Goal: Information Seeking & Learning: Find contact information

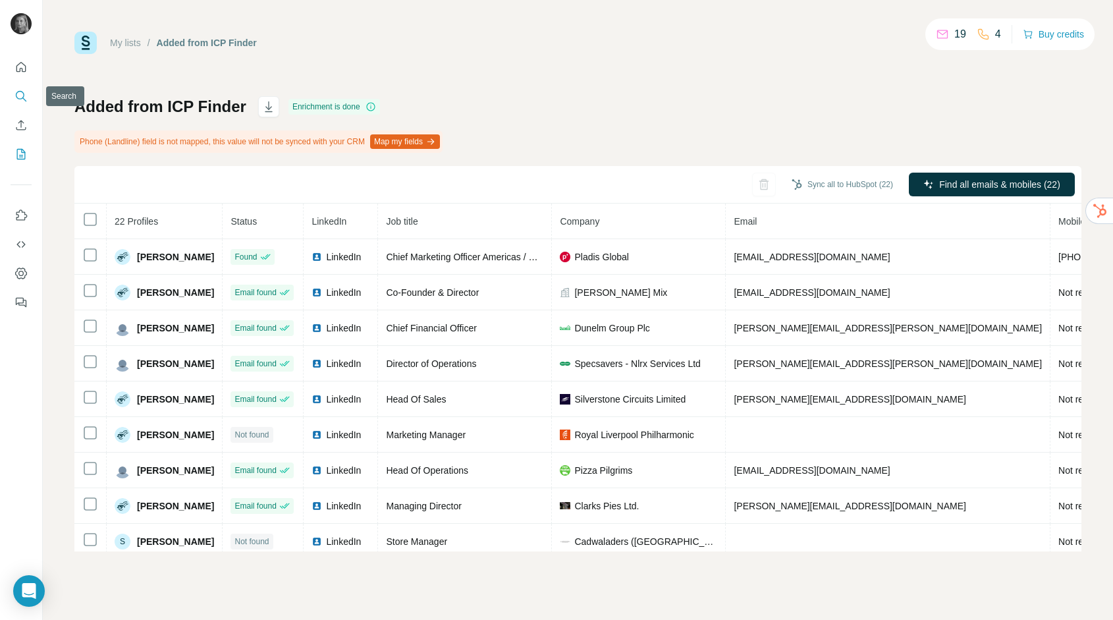
click at [24, 87] on button "Search" at bounding box center [21, 96] width 21 height 24
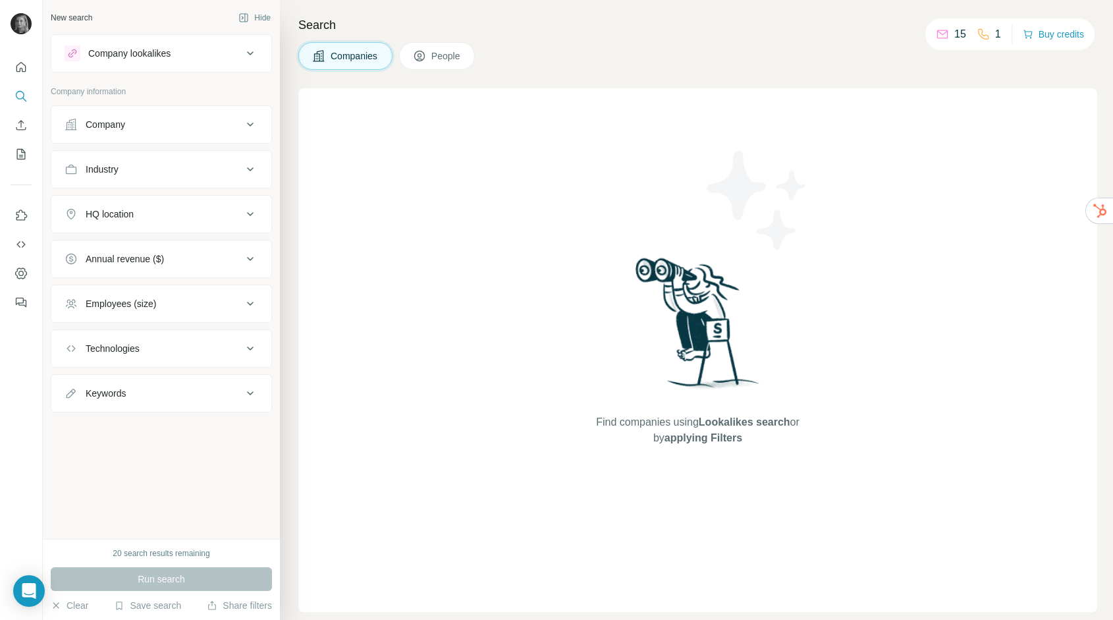
click at [151, 126] on div "Company" at bounding box center [154, 124] width 178 height 13
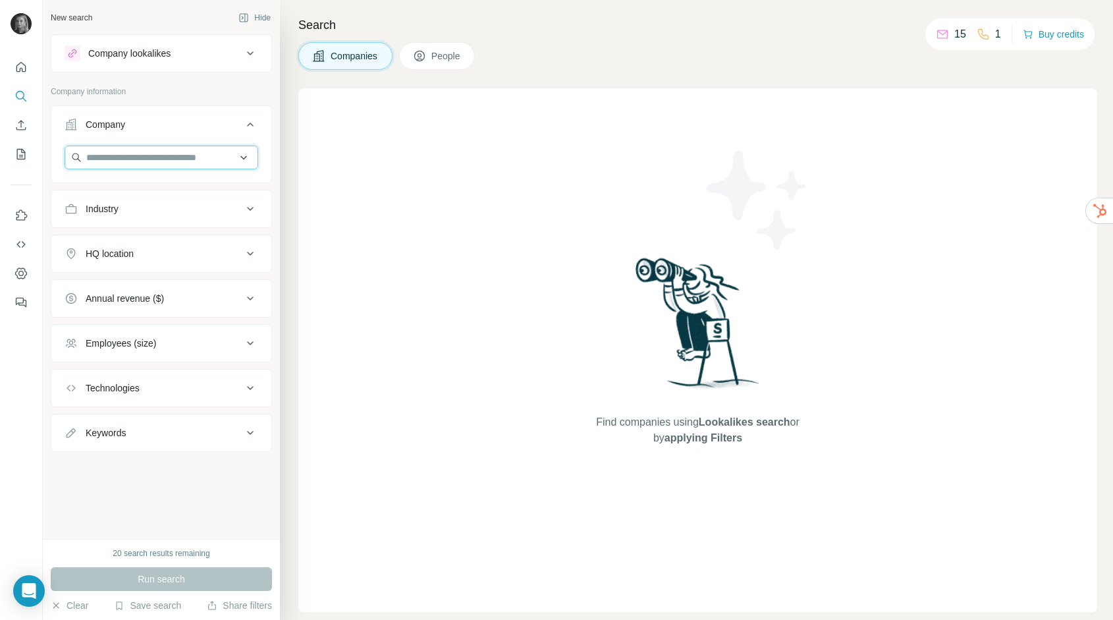
click at [151, 159] on input "text" at bounding box center [162, 158] width 194 height 24
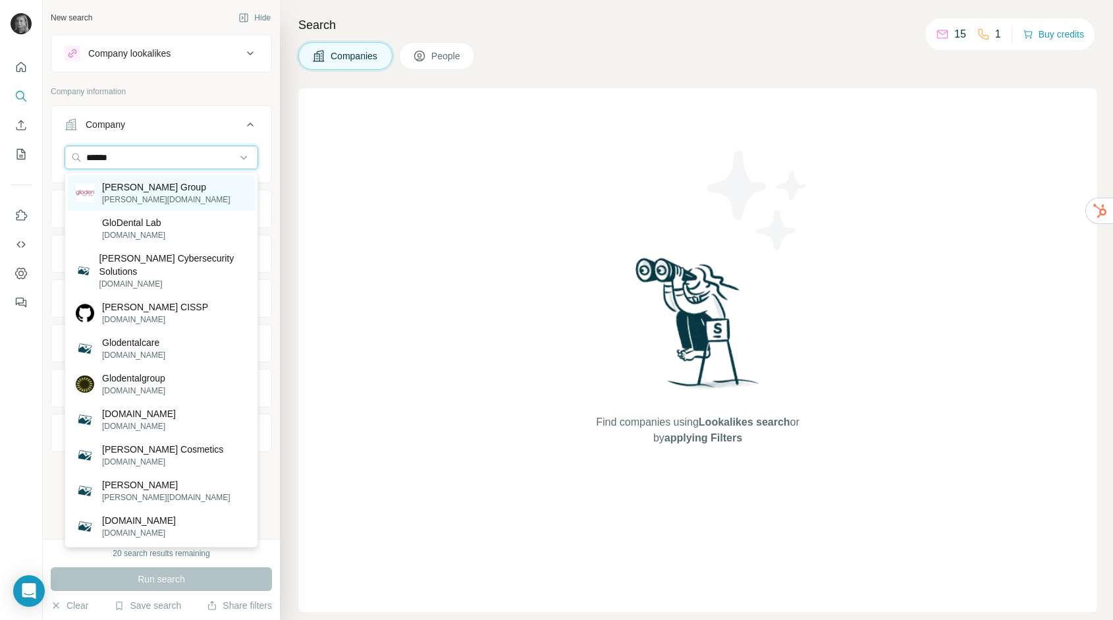
type input "******"
click at [187, 194] on div "[PERSON_NAME] Group [PERSON_NAME][DOMAIN_NAME]" at bounding box center [161, 193] width 187 height 36
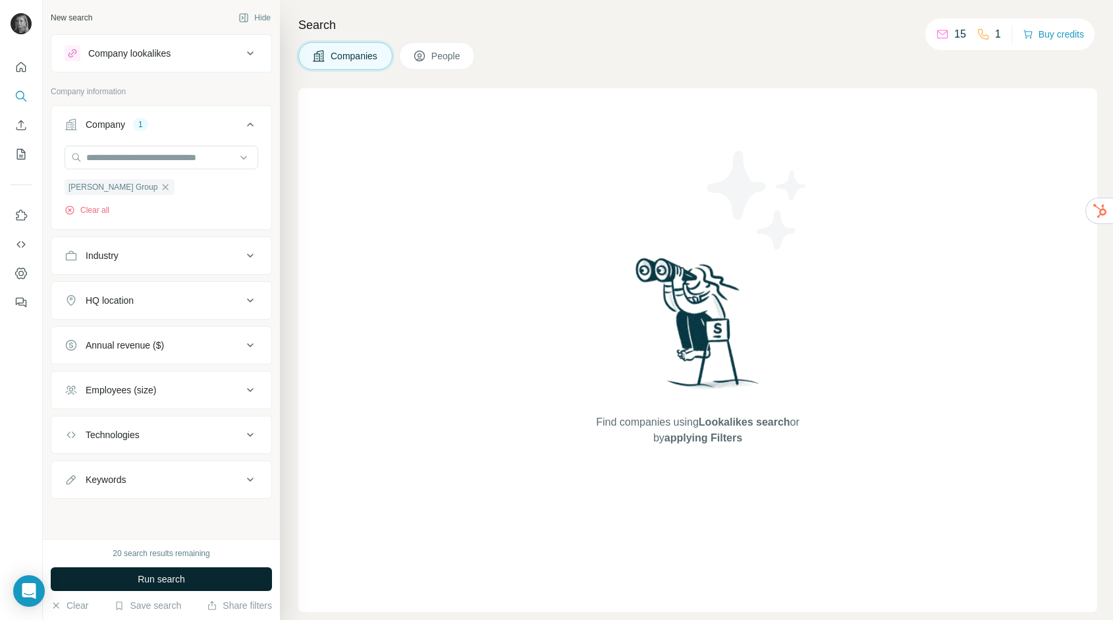
click at [208, 583] on button "Run search" at bounding box center [161, 579] width 221 height 24
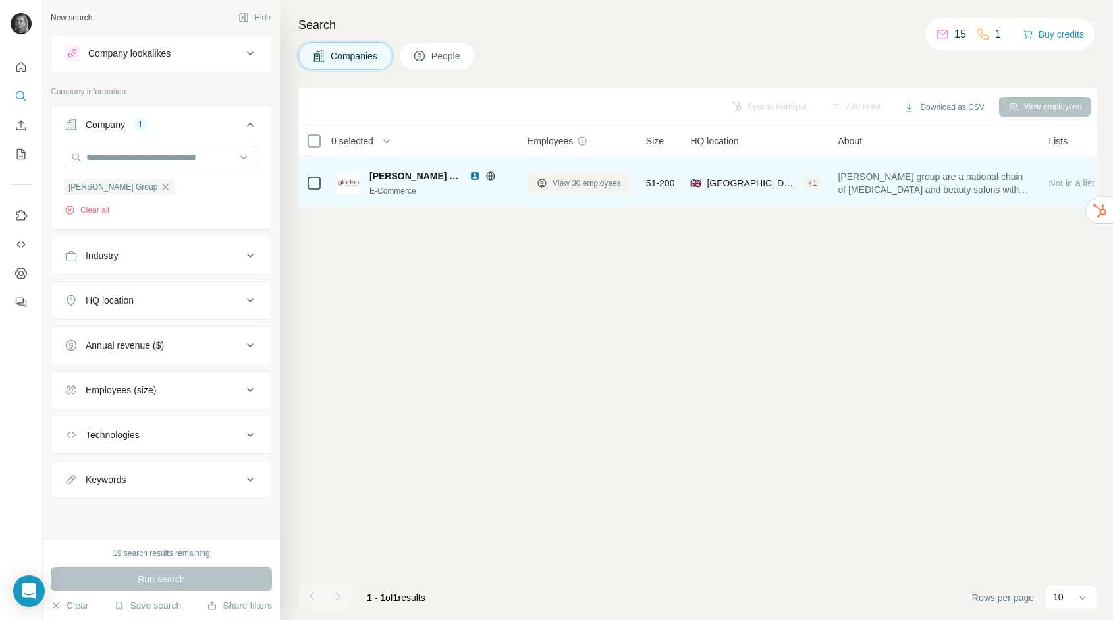
click at [610, 185] on span "View 30 employees" at bounding box center [586, 183] width 68 height 12
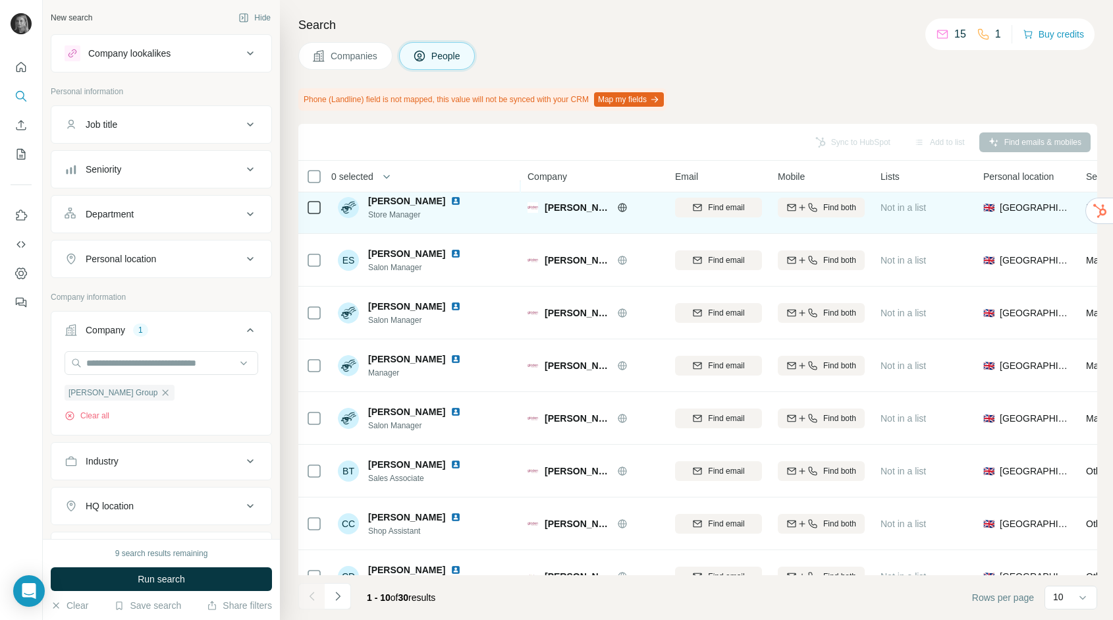
scroll to position [144, 0]
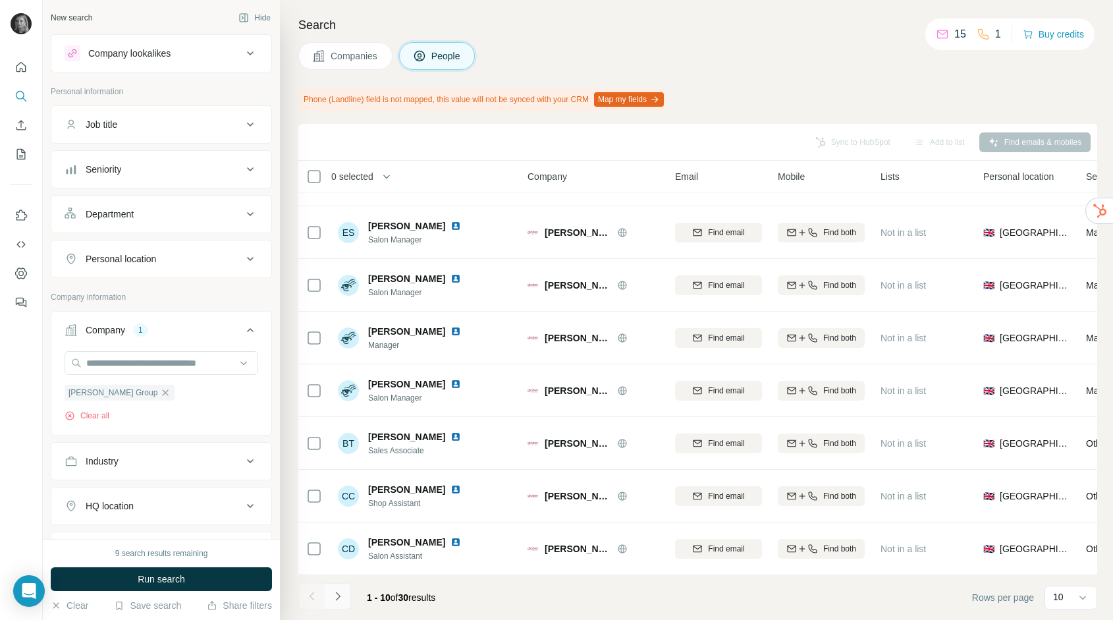
click at [338, 589] on icon "Navigate to next page" at bounding box center [337, 595] width 13 height 13
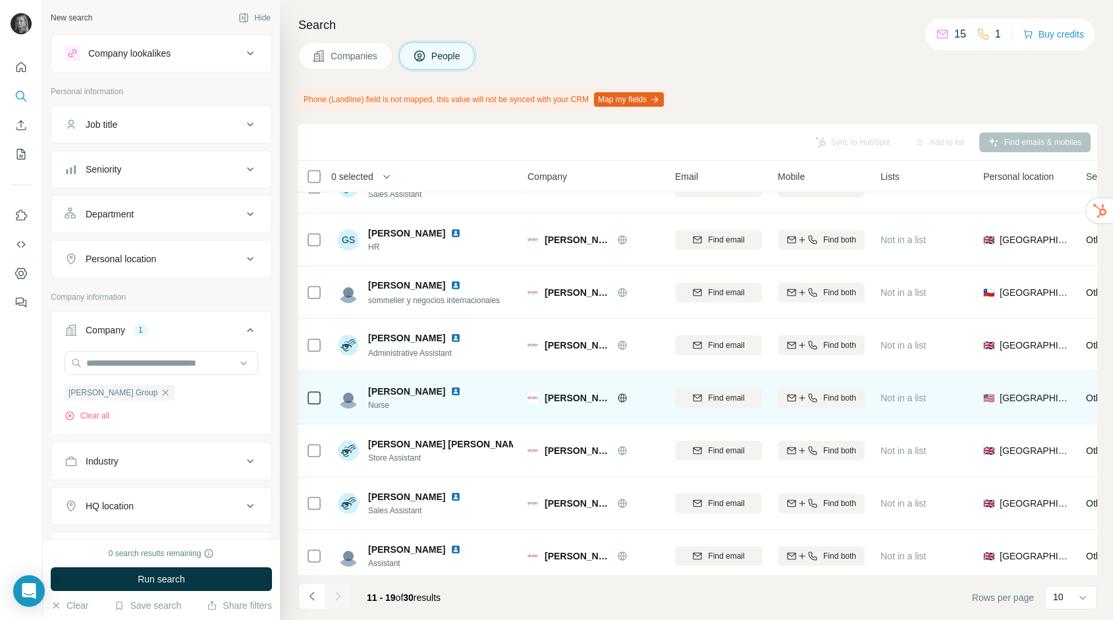
scroll to position [92, 0]
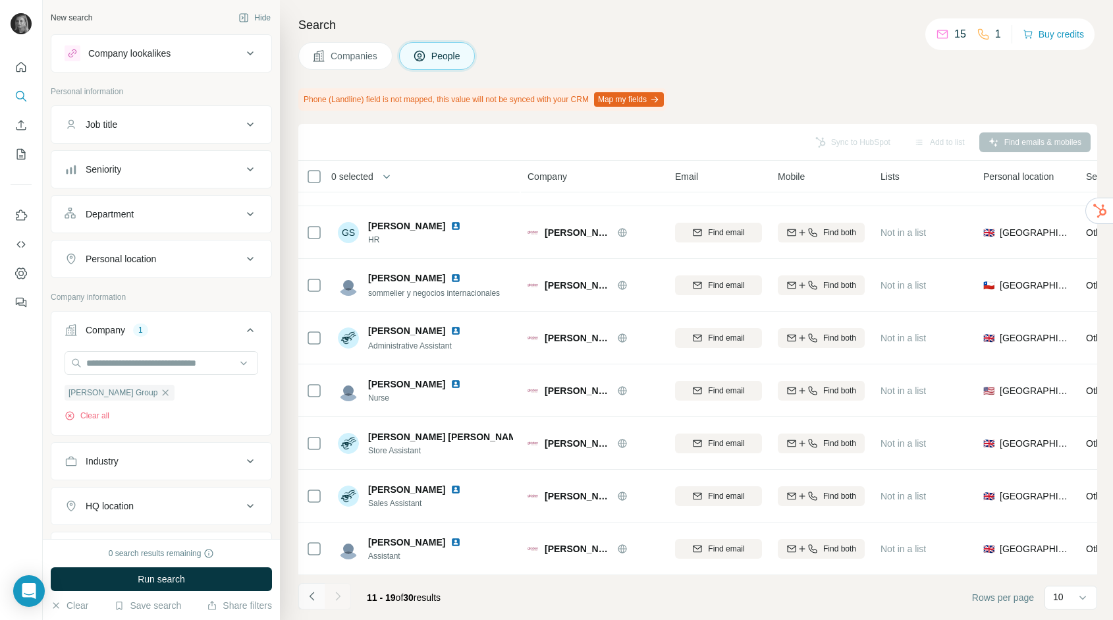
click at [306, 599] on icon "Navigate to previous page" at bounding box center [312, 595] width 13 height 13
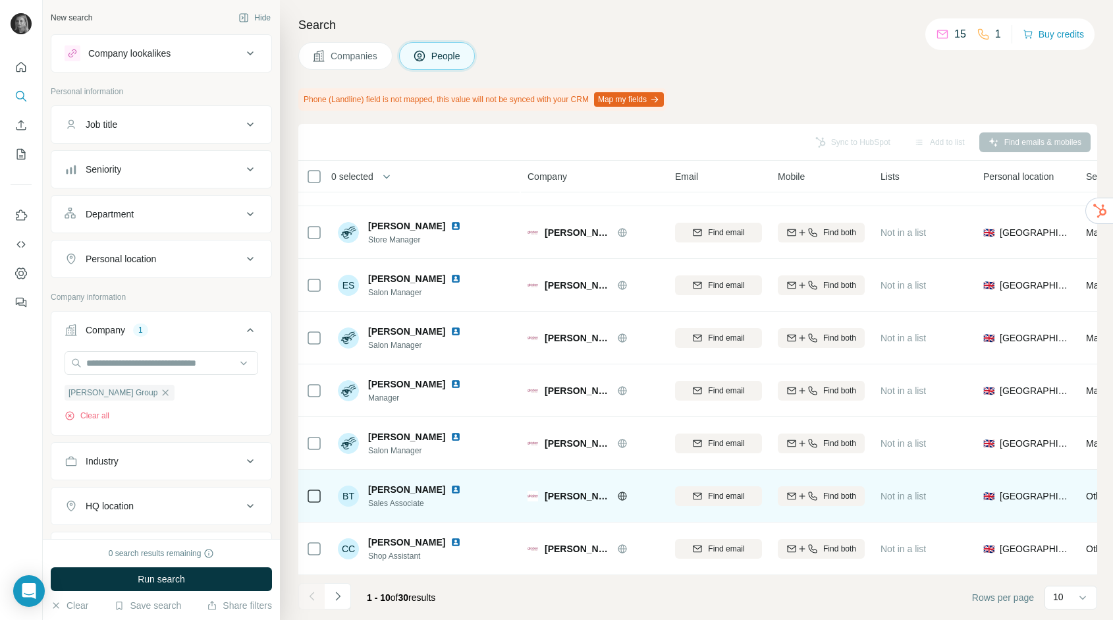
scroll to position [0, 0]
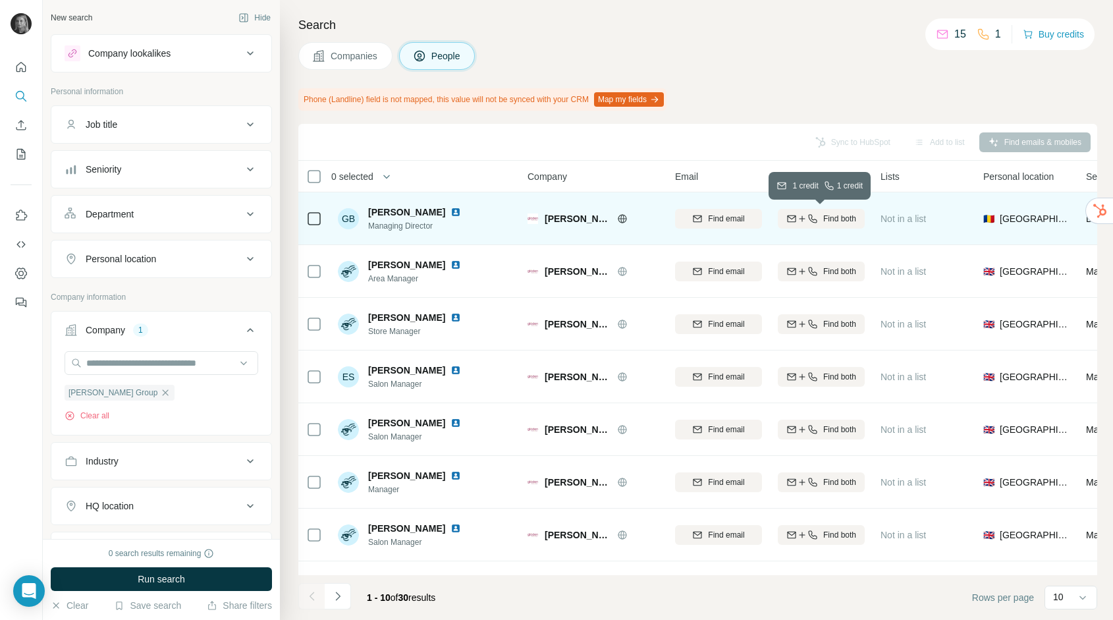
click at [836, 221] on span "Find both" at bounding box center [839, 219] width 33 height 12
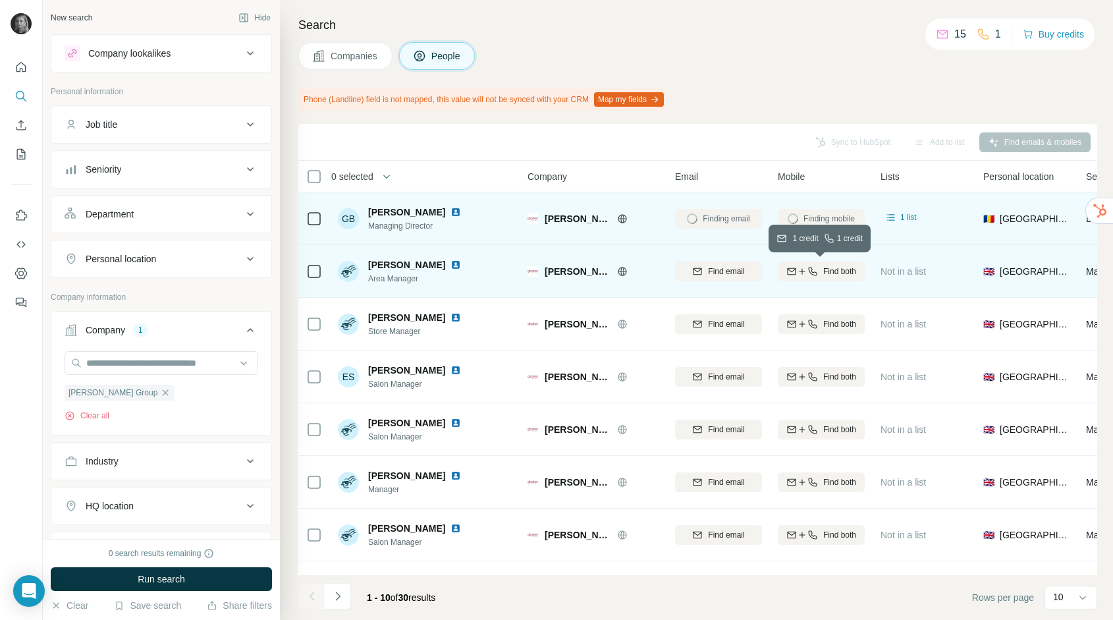
click at [835, 272] on span "Find both" at bounding box center [839, 271] width 33 height 12
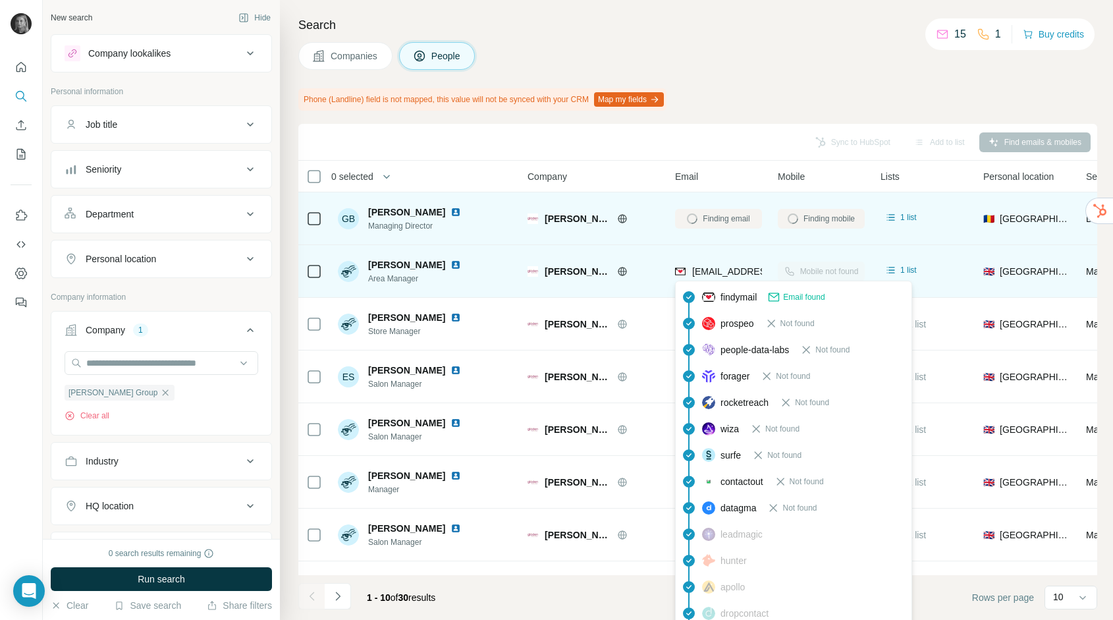
click at [714, 269] on span "[EMAIL_ADDRESS][PERSON_NAME][DOMAIN_NAME]" at bounding box center [808, 271] width 232 height 11
copy tr "[EMAIL_ADDRESS][PERSON_NAME][DOMAIN_NAME]"
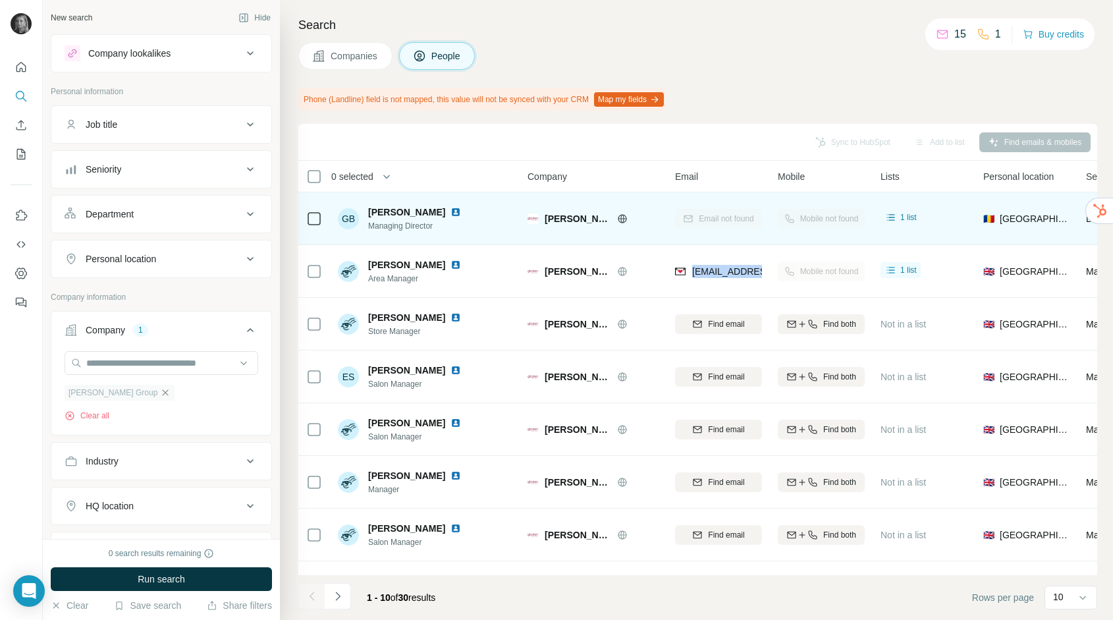
click at [160, 392] on icon "button" at bounding box center [165, 392] width 11 height 11
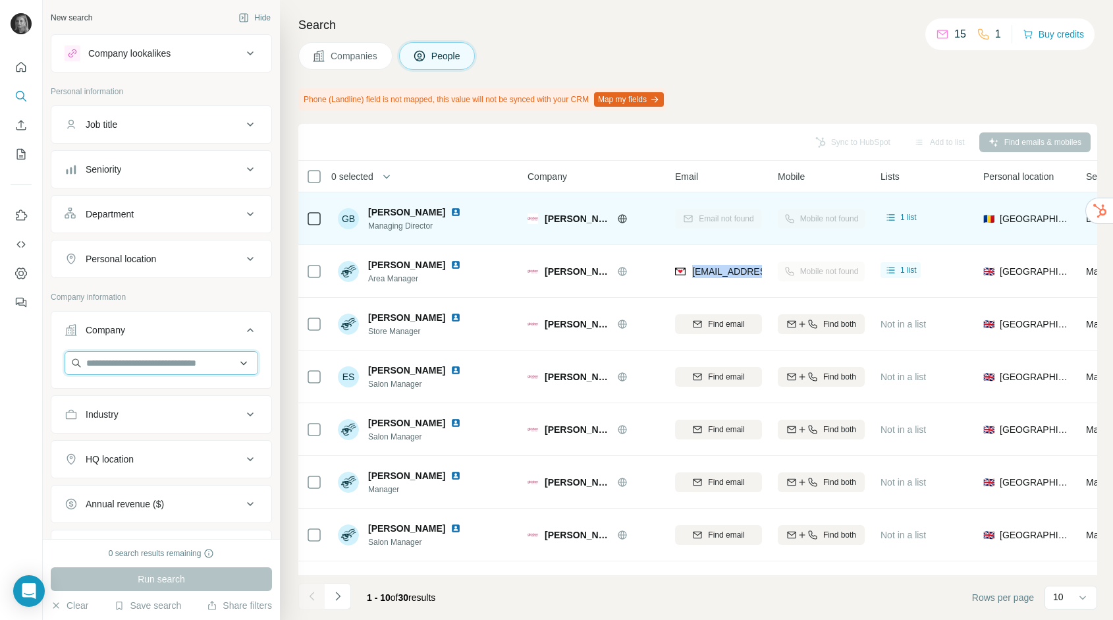
click at [142, 368] on input "text" at bounding box center [162, 363] width 194 height 24
type input "**********"
click at [139, 138] on button "Job title" at bounding box center [161, 125] width 220 height 32
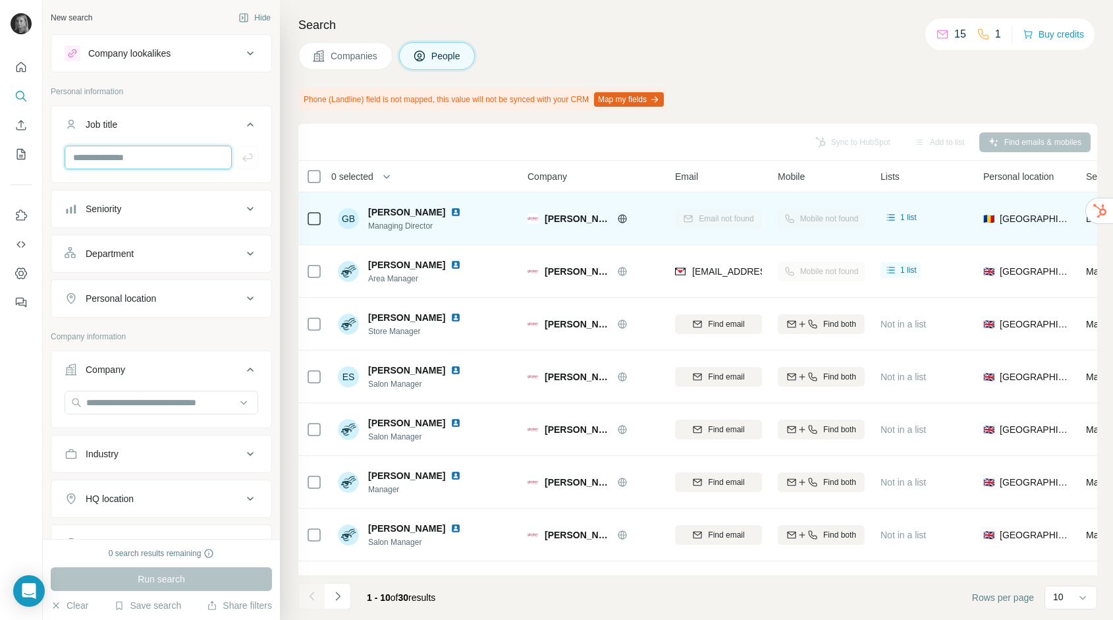
click at [132, 161] on input "text" at bounding box center [148, 158] width 167 height 24
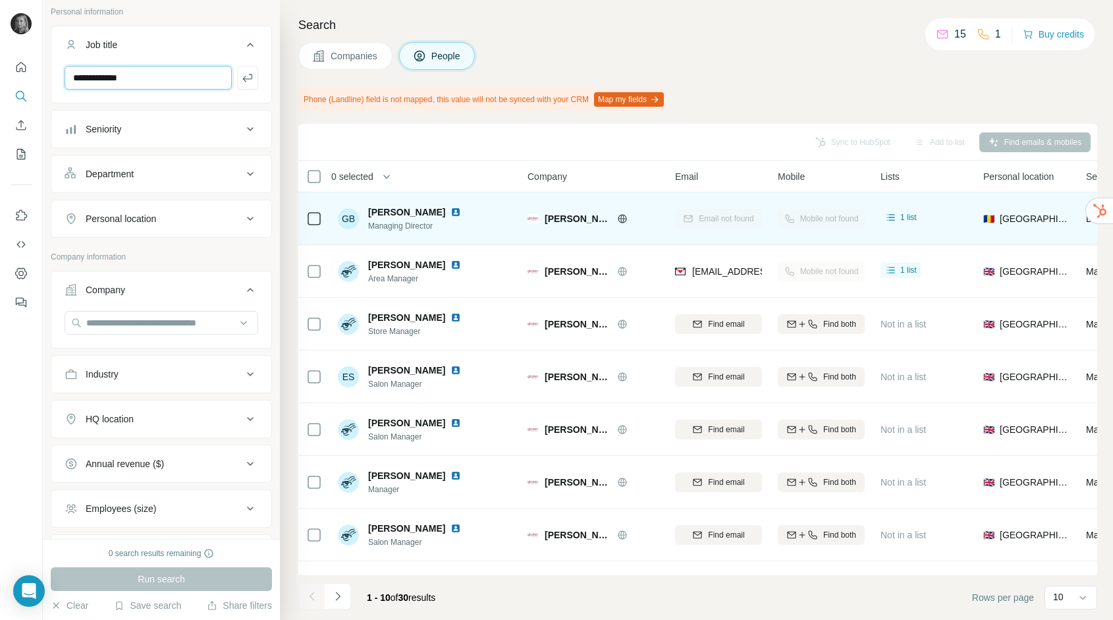
scroll to position [86, 0]
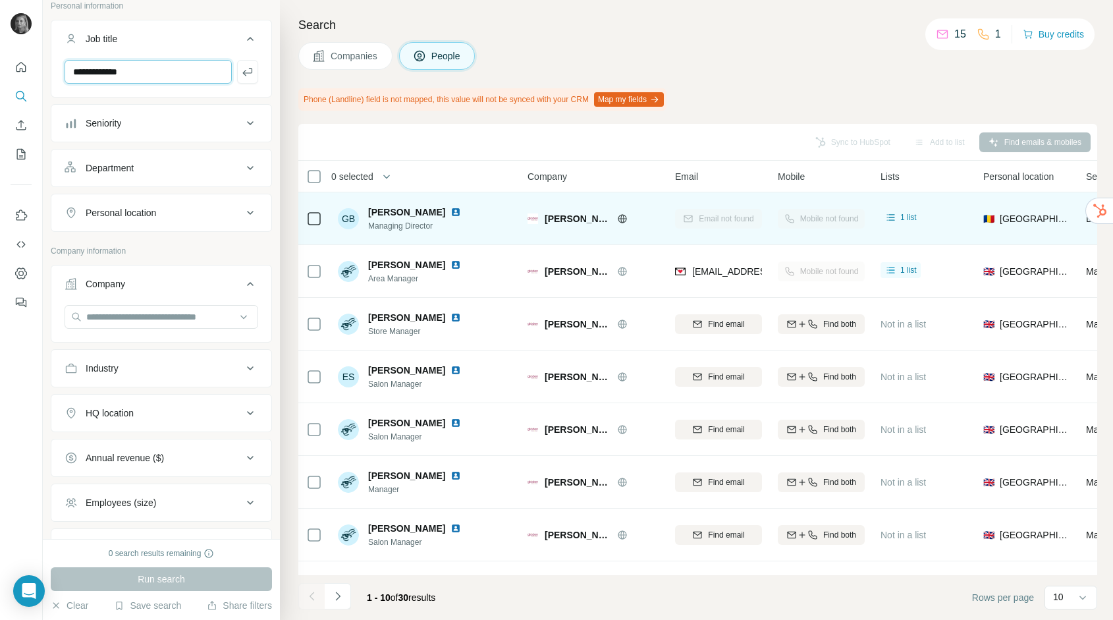
type input "**********"
click at [160, 451] on div "Annual revenue ($)" at bounding box center [125, 457] width 78 height 13
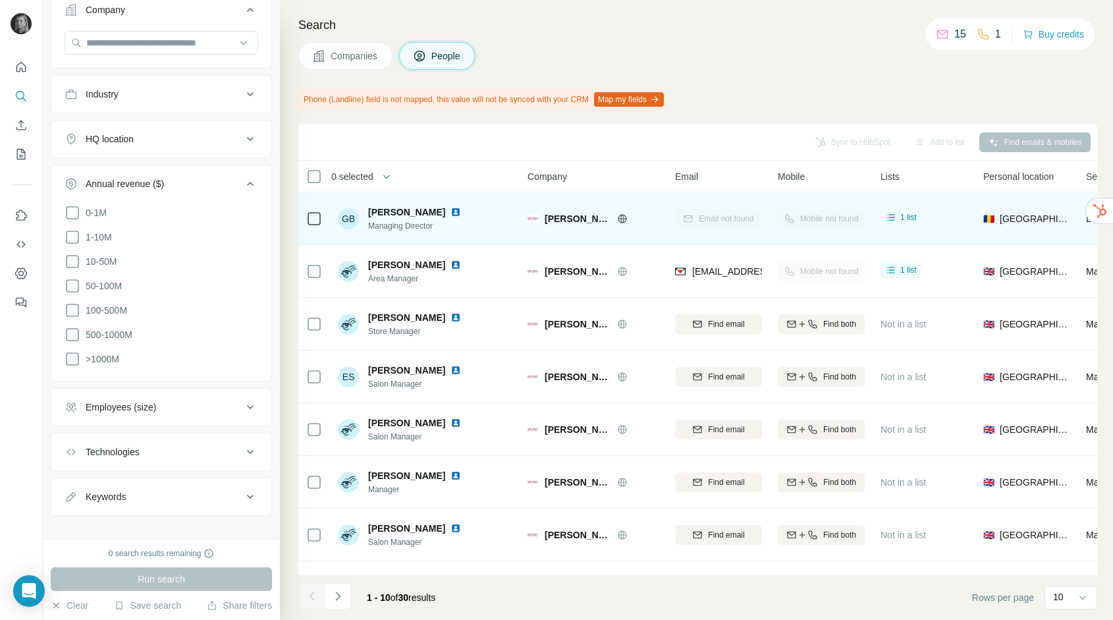
scroll to position [358, 0]
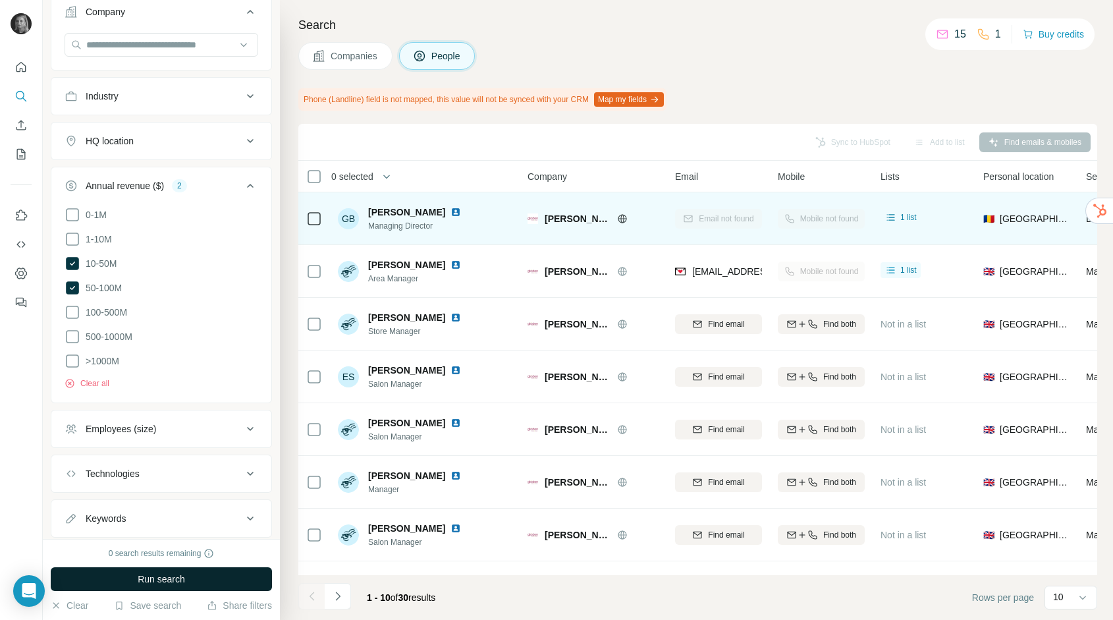
click at [128, 583] on button "Run search" at bounding box center [161, 579] width 221 height 24
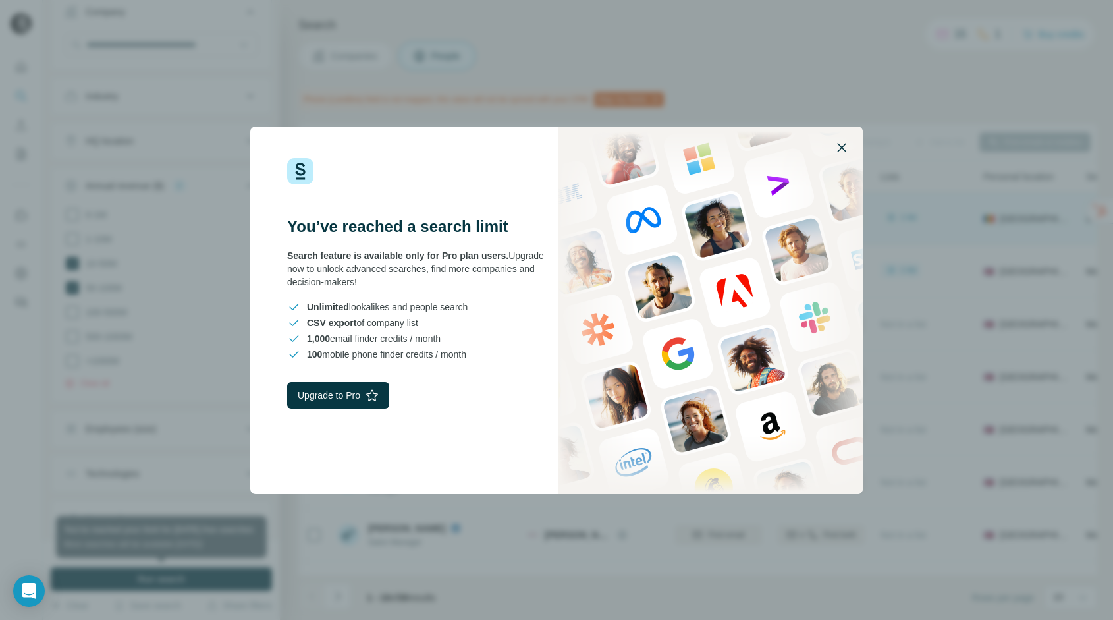
click at [844, 146] on icon "button" at bounding box center [842, 148] width 16 height 16
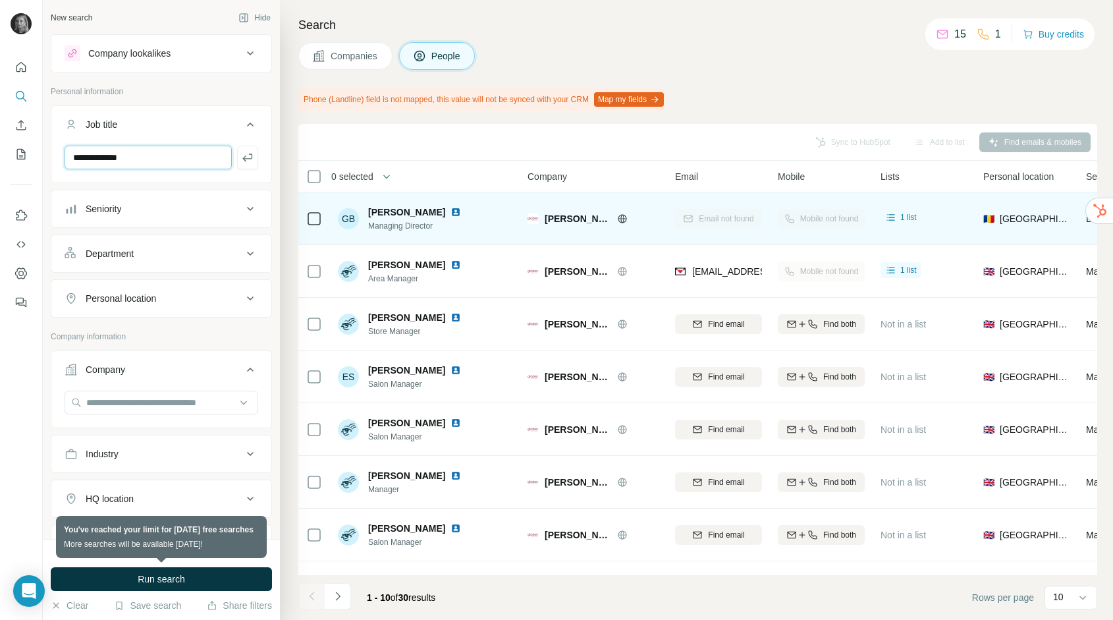
drag, startPoint x: 160, startPoint y: 151, endPoint x: 0, endPoint y: 149, distance: 160.0
click at [0, 150] on div "**********" at bounding box center [556, 310] width 1113 height 620
